Goal: Book appointment/travel/reservation

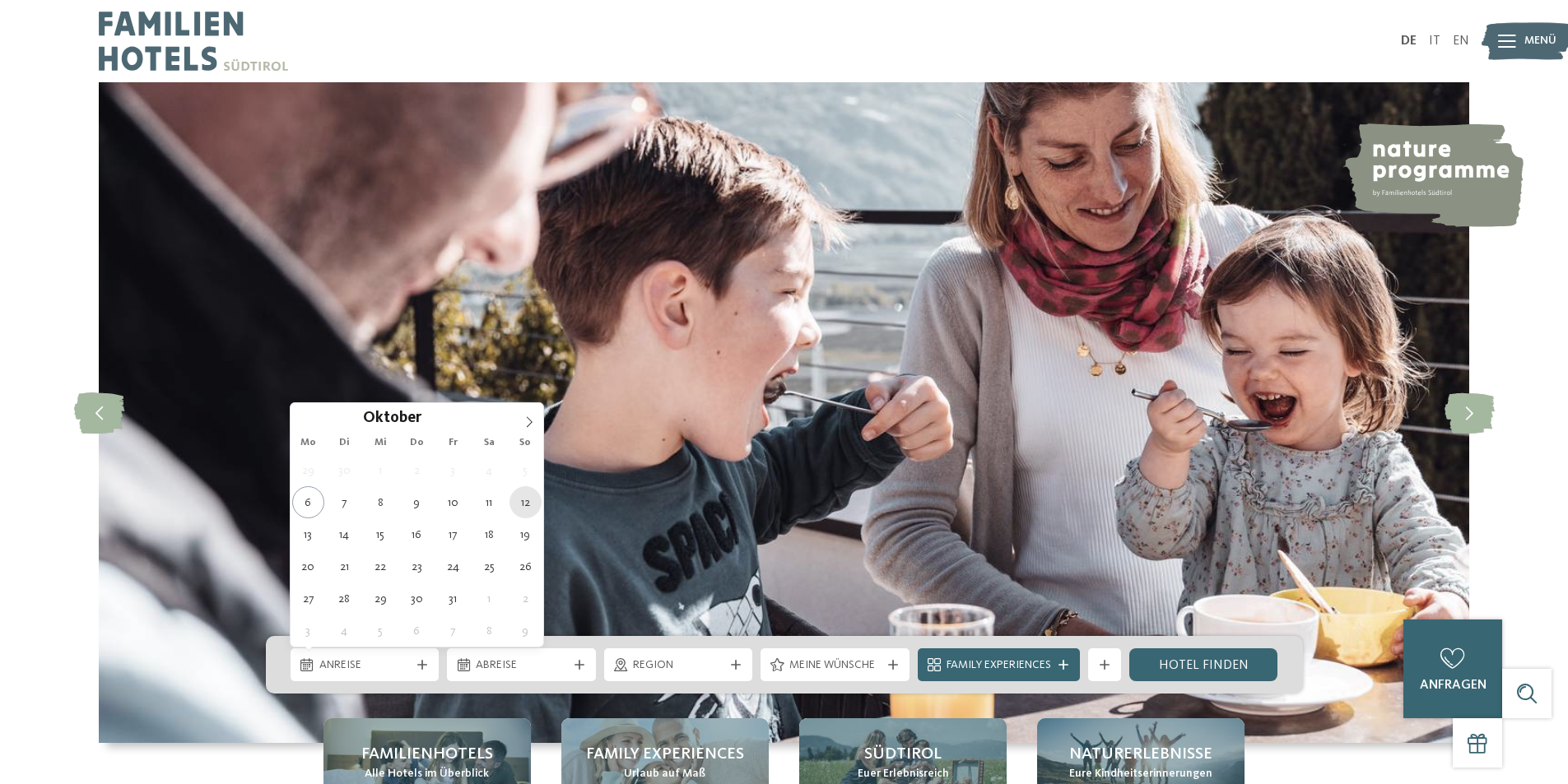
type div "12.10.2025"
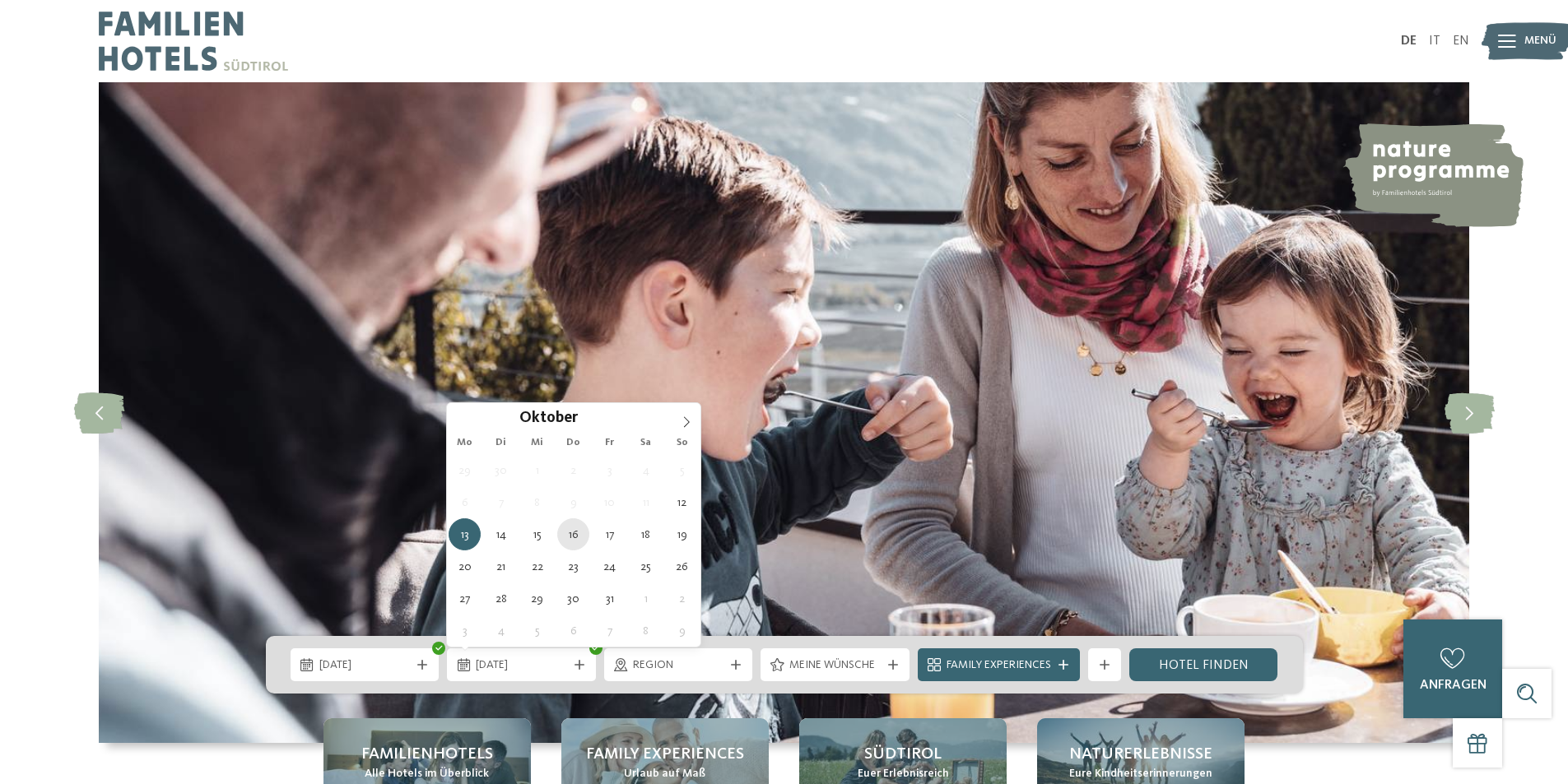
type div "16.10.2025"
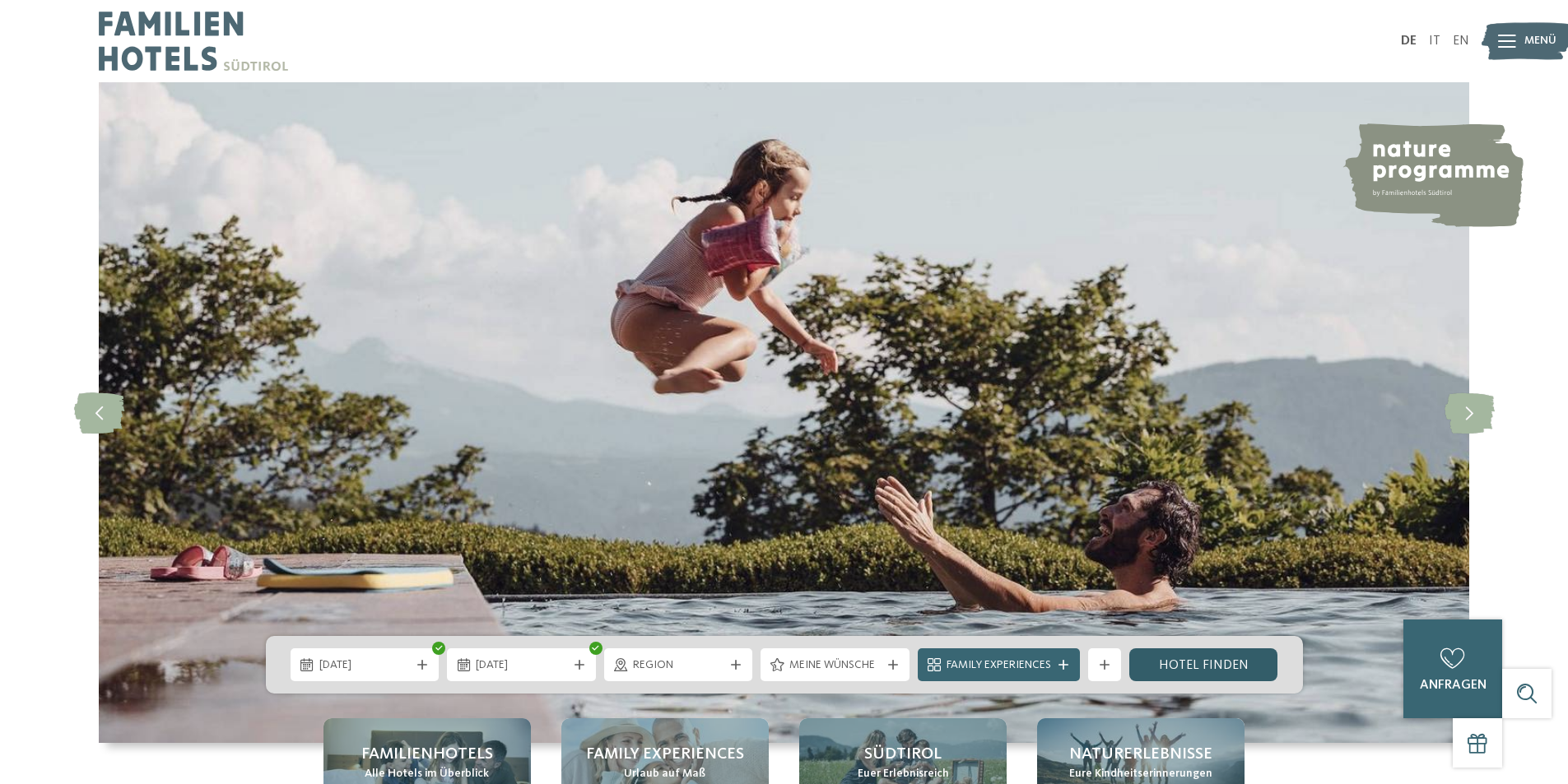
click at [1198, 672] on link "Hotel finden" at bounding box center [1203, 665] width 149 height 33
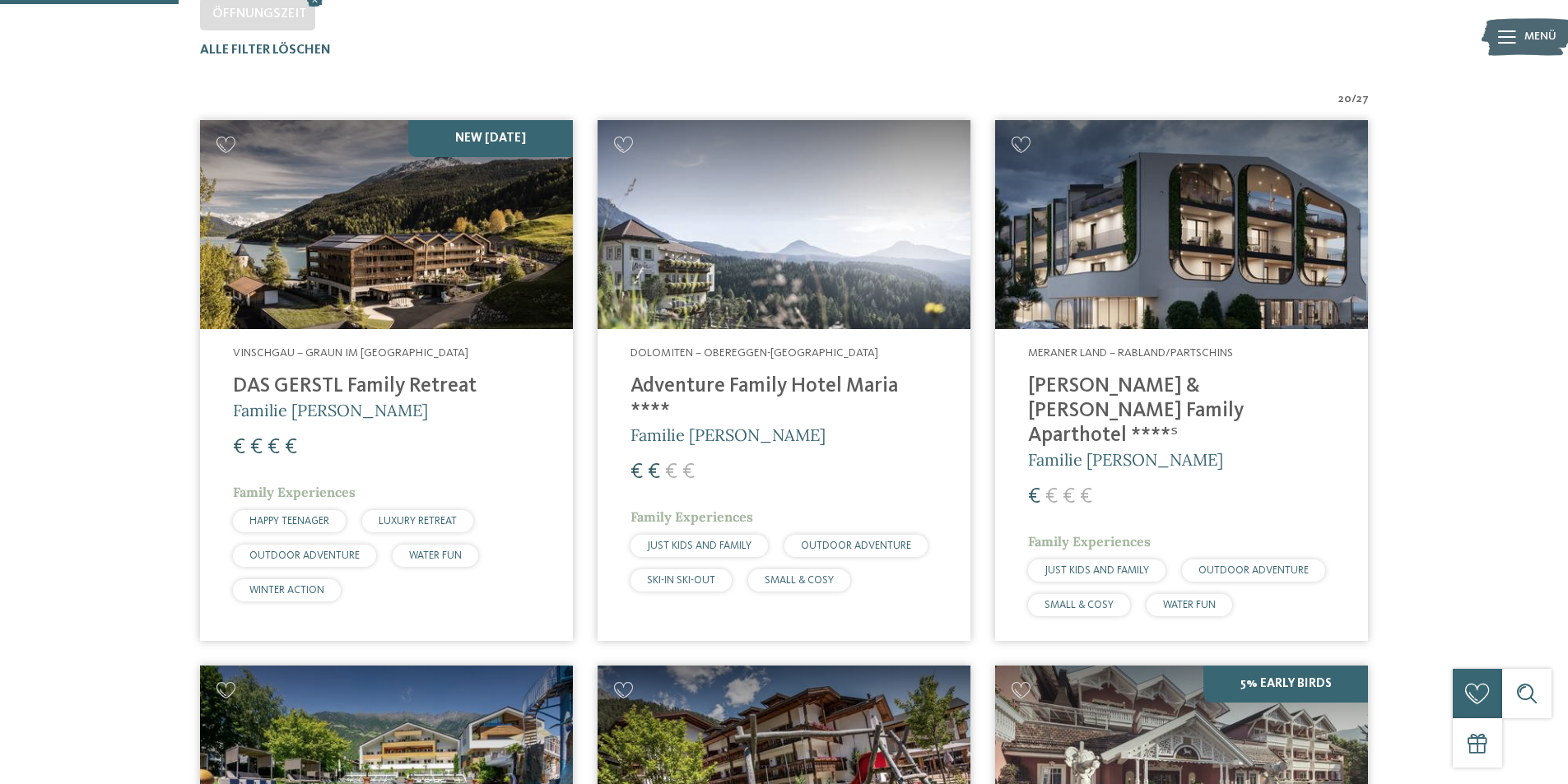
scroll to position [540, 0]
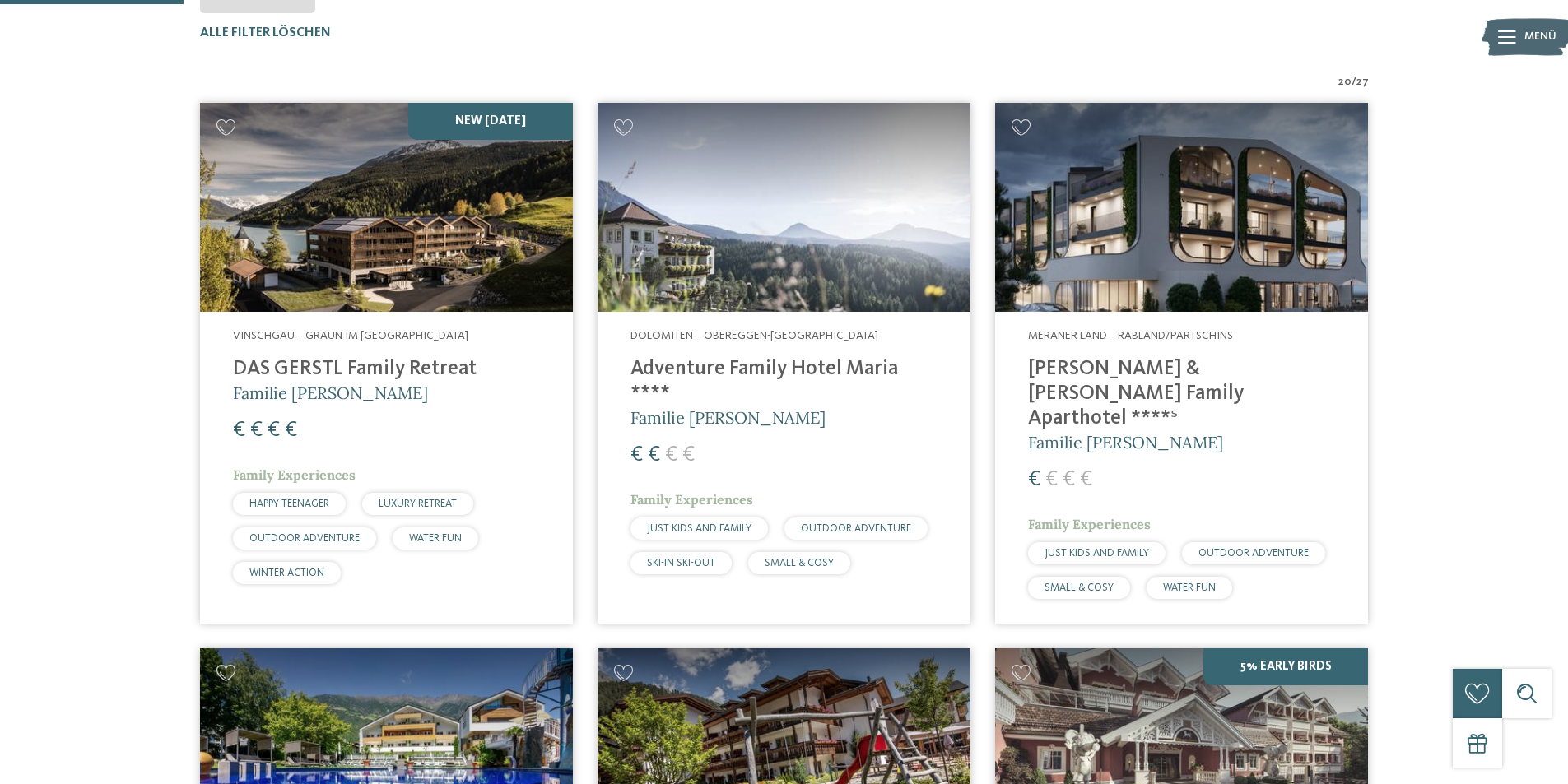
click at [1146, 243] on img at bounding box center [1181, 208] width 373 height 209
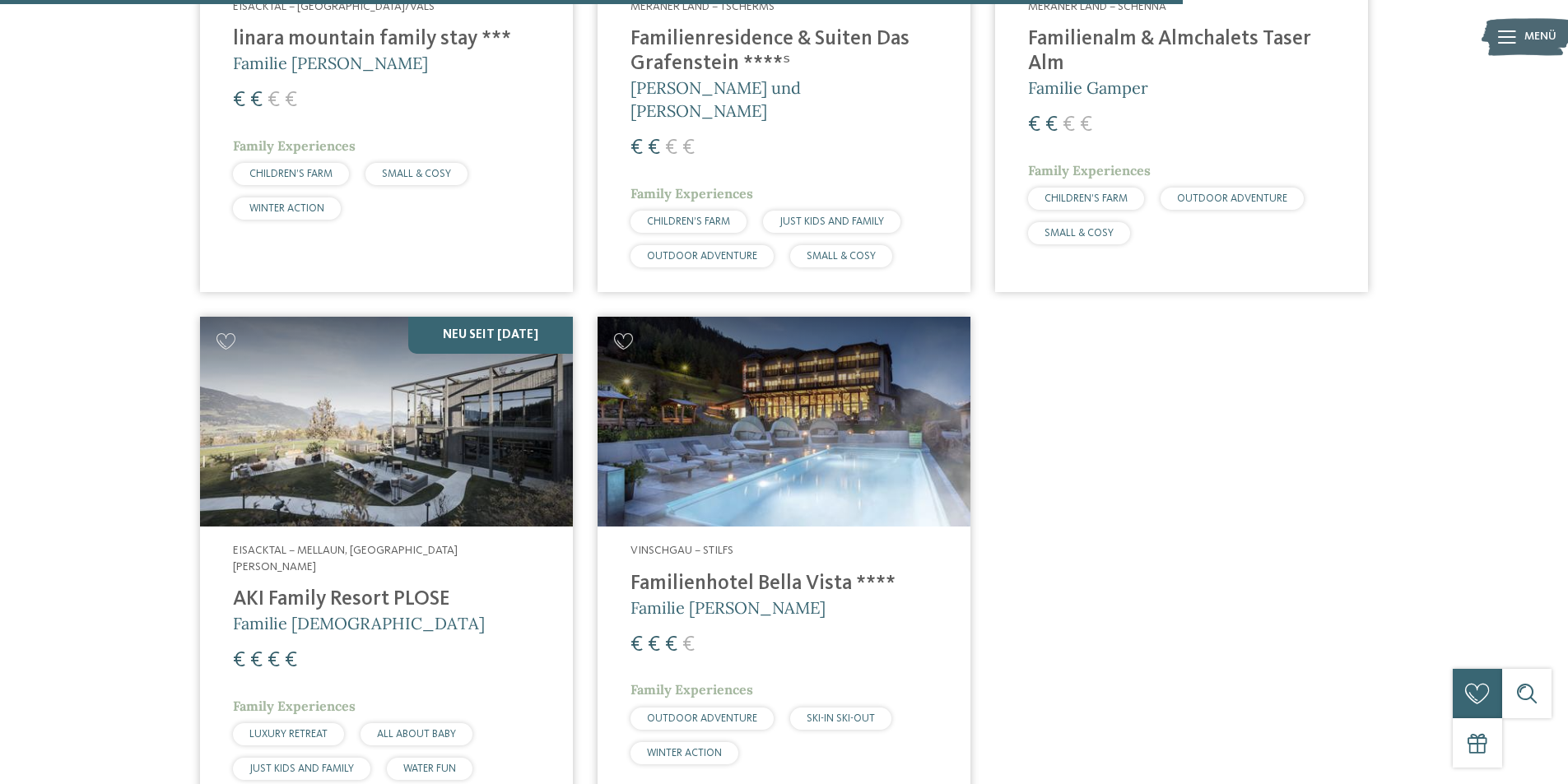
scroll to position [3665, 0]
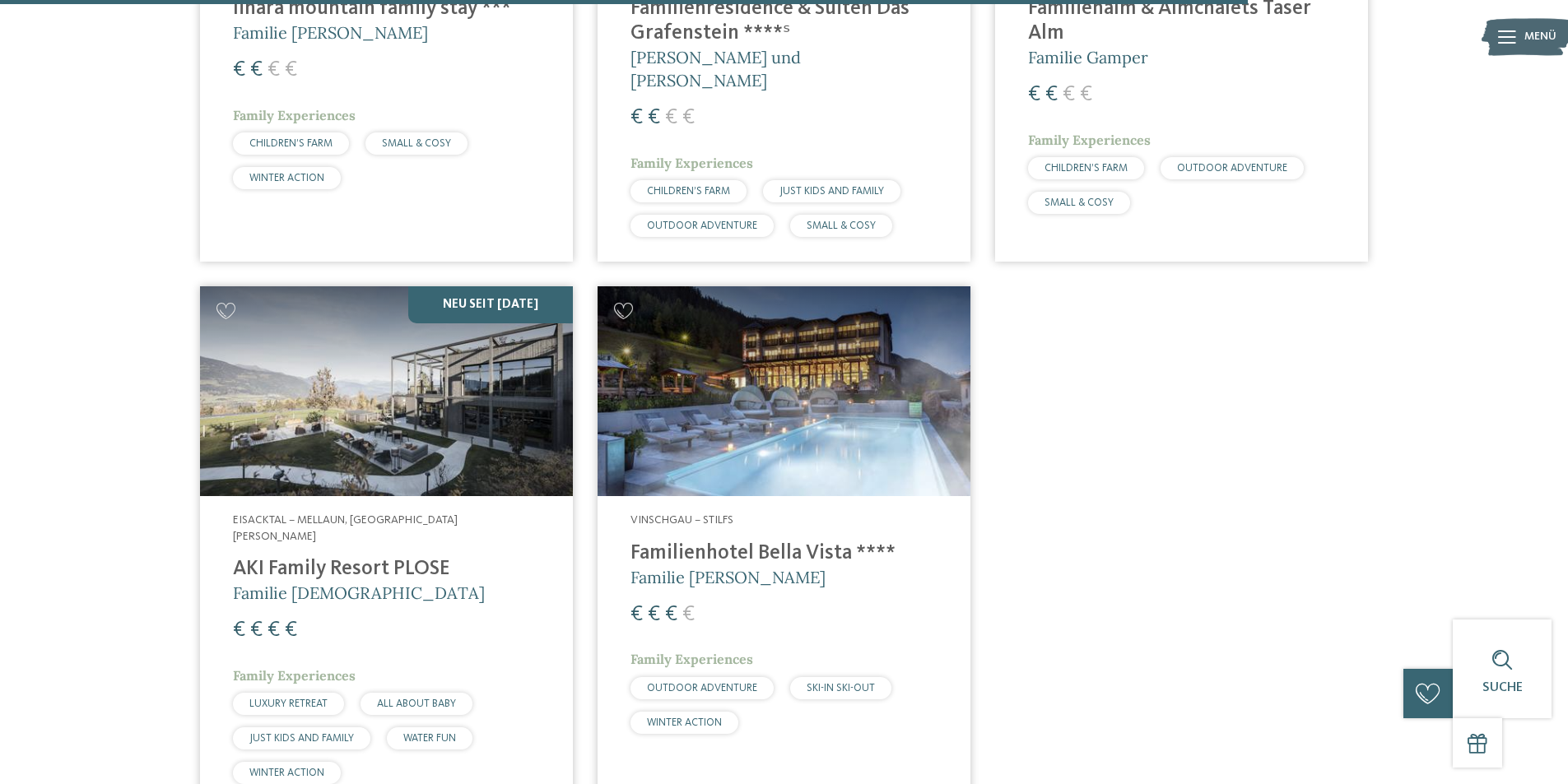
click at [261, 557] on h4 "AKI Family Resort PLOSE" at bounding box center [386, 569] width 307 height 25
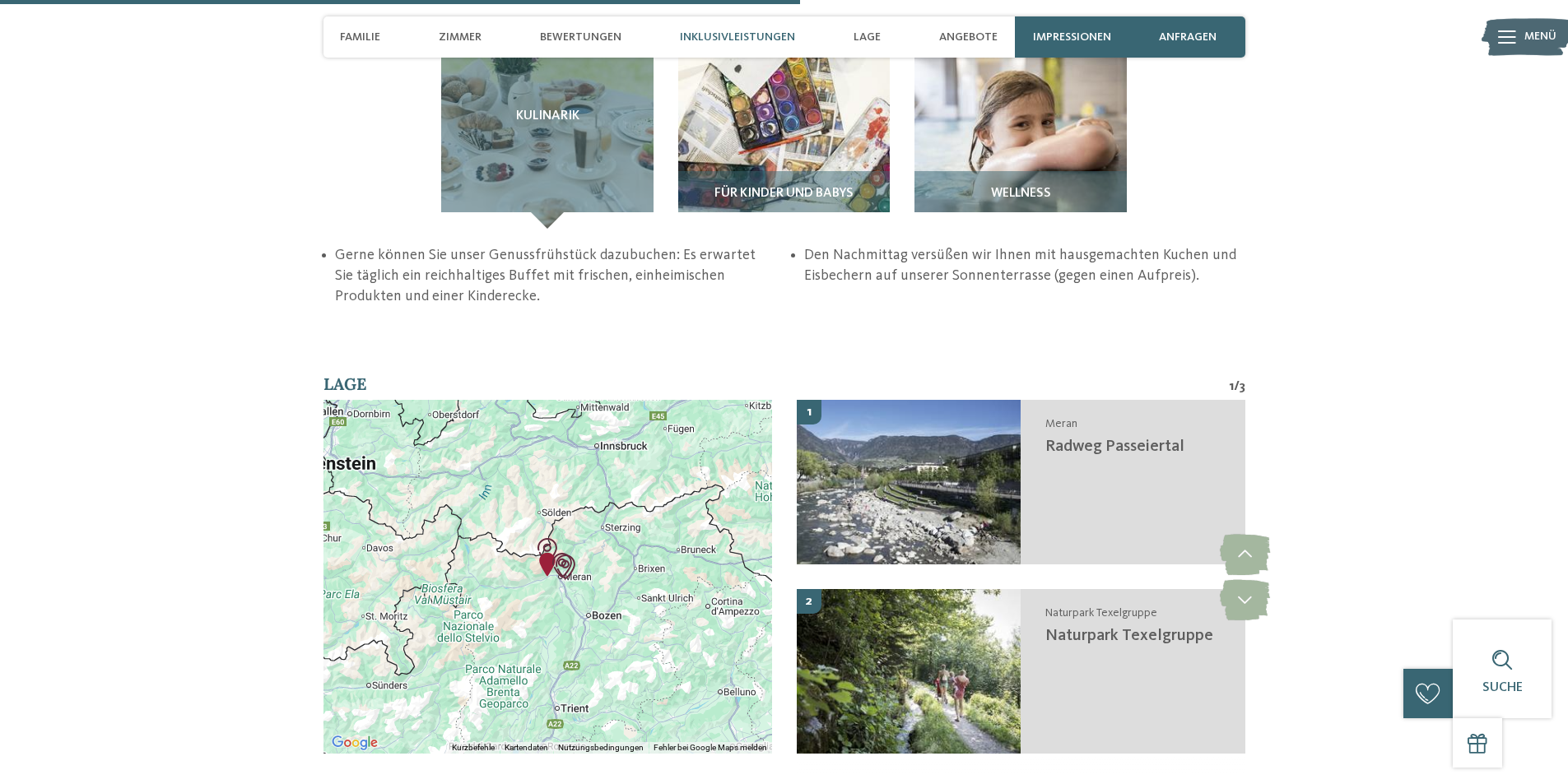
scroll to position [2714, 0]
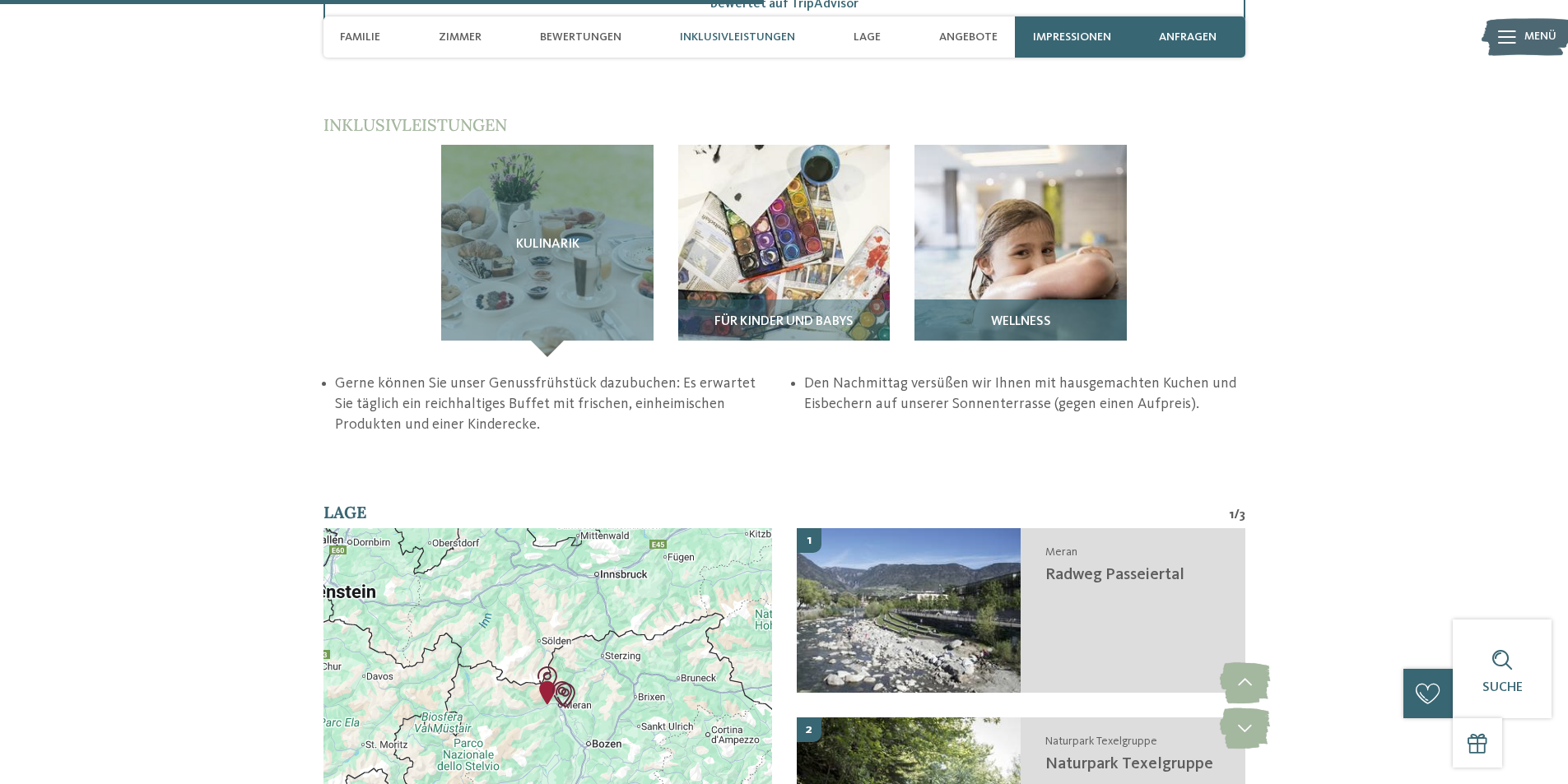
click at [1029, 315] on span "Wellness" at bounding box center [1021, 322] width 60 height 15
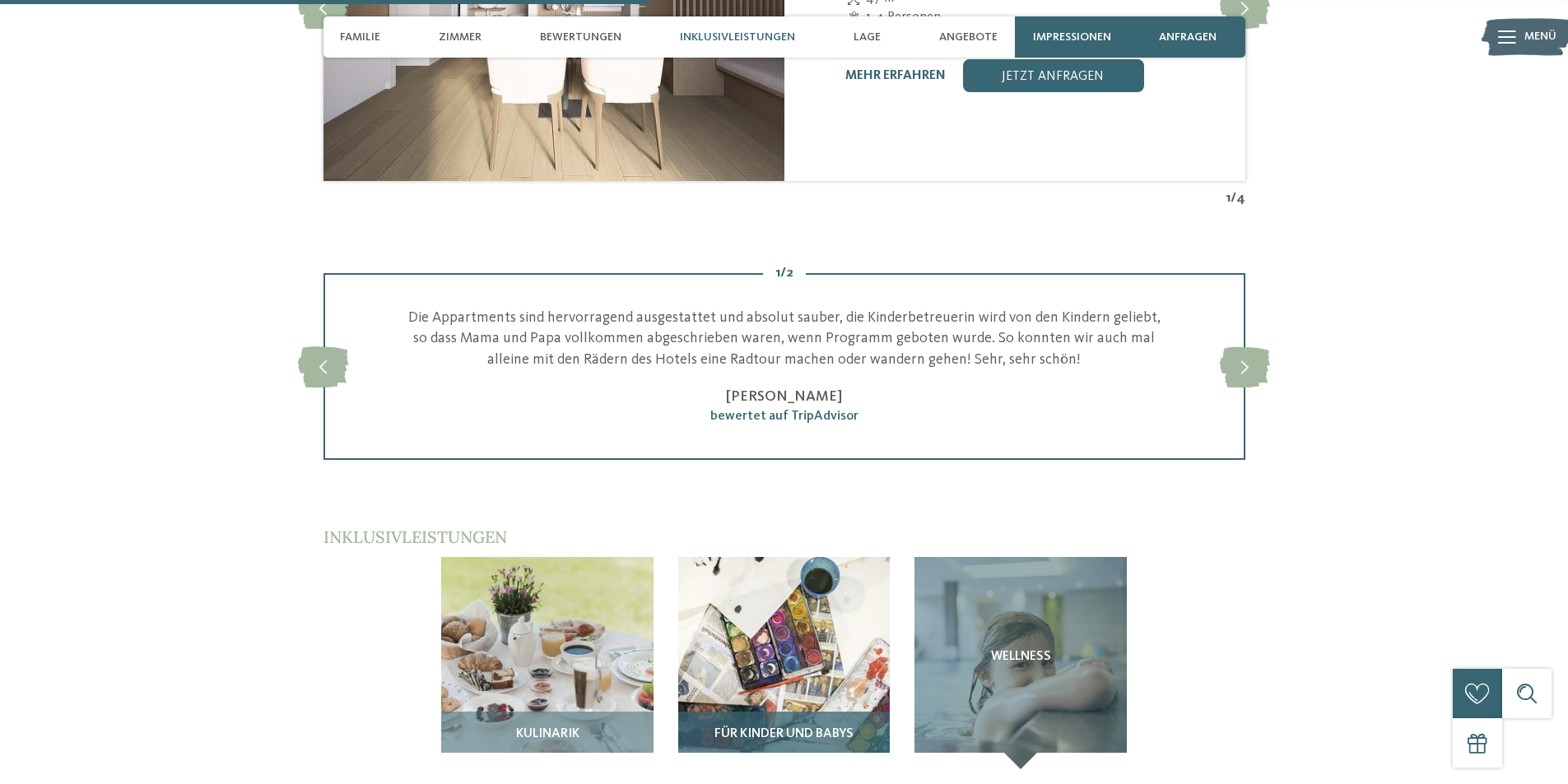
scroll to position [2303, 0]
click at [739, 563] on img at bounding box center [784, 662] width 212 height 212
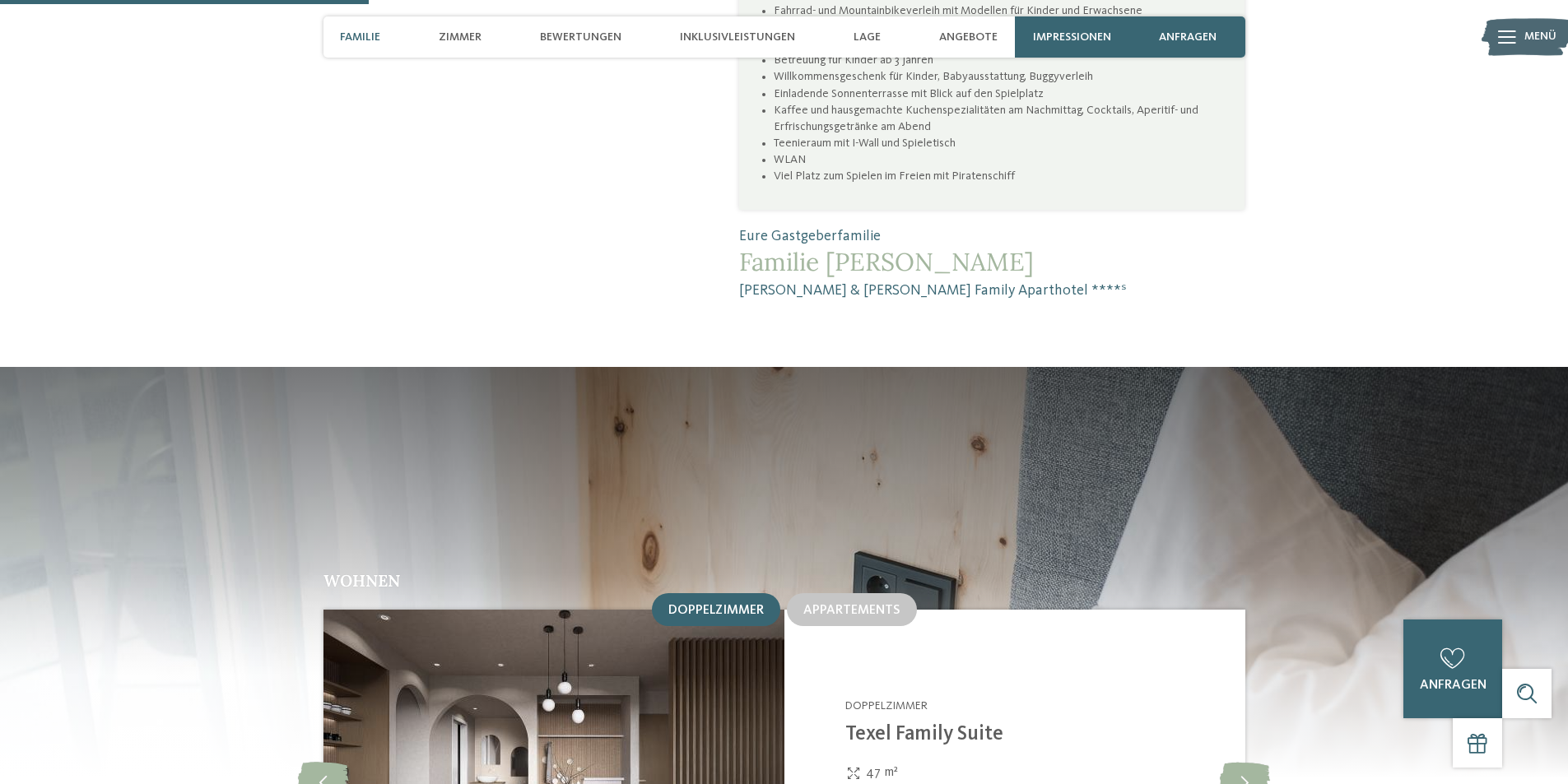
scroll to position [1316, 0]
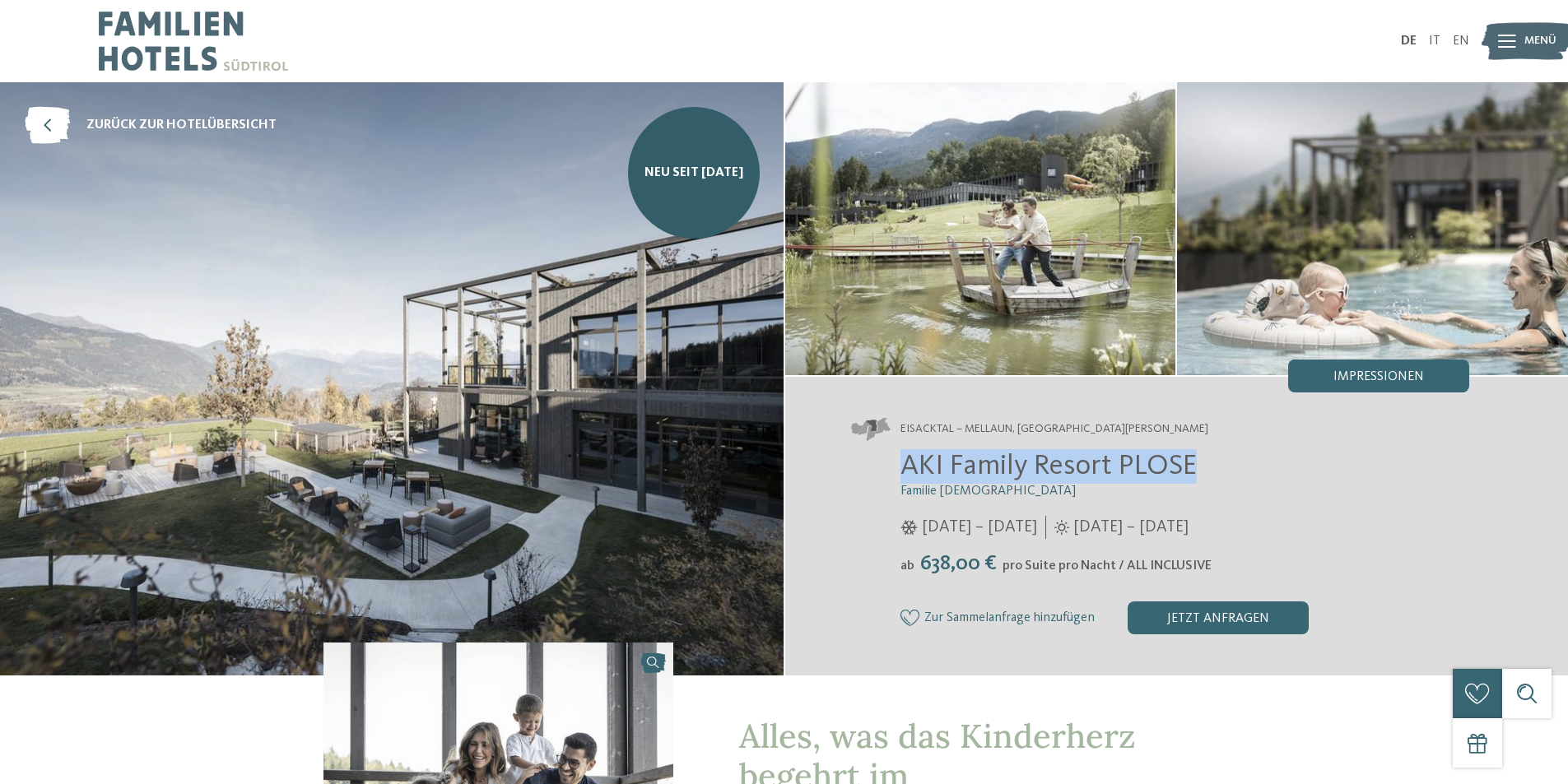
drag, startPoint x: 895, startPoint y: 469, endPoint x: 1195, endPoint y: 467, distance: 300.0
click at [1195, 467] on div "AKI Family Resort PLOSE Familie Sanoner 01.12.2025 – 12.04.2026 29.05. – 30.11.…" at bounding box center [1160, 541] width 619 height 185
copy span "AKI Family Resort PLOSE"
